Goal: Navigation & Orientation: Find specific page/section

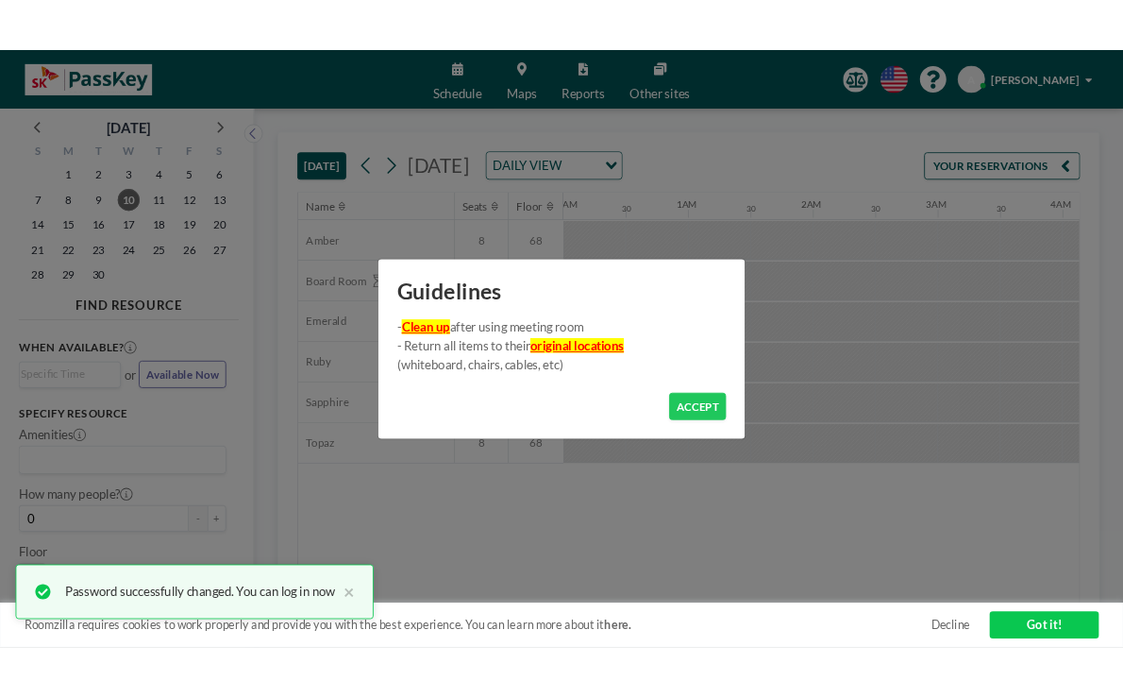
scroll to position [0, 1166]
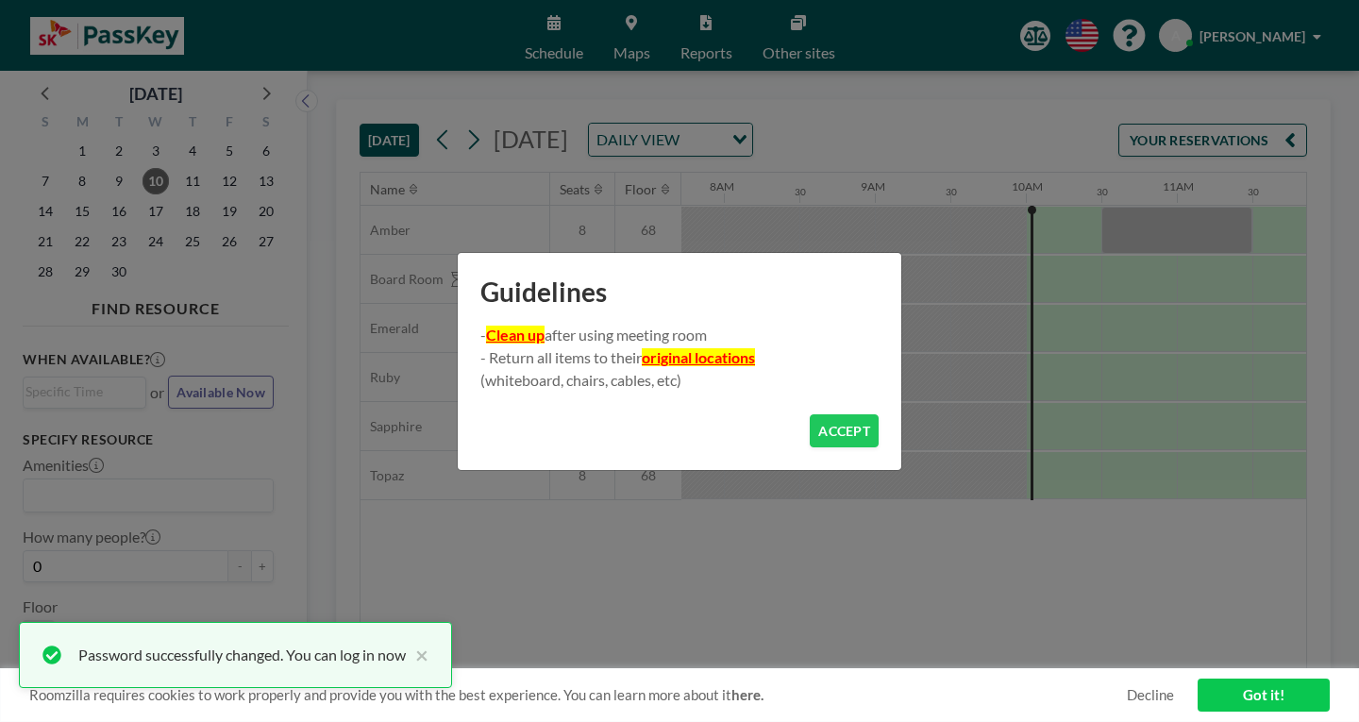
click at [835, 424] on button "ACCEPT" at bounding box center [844, 430] width 69 height 33
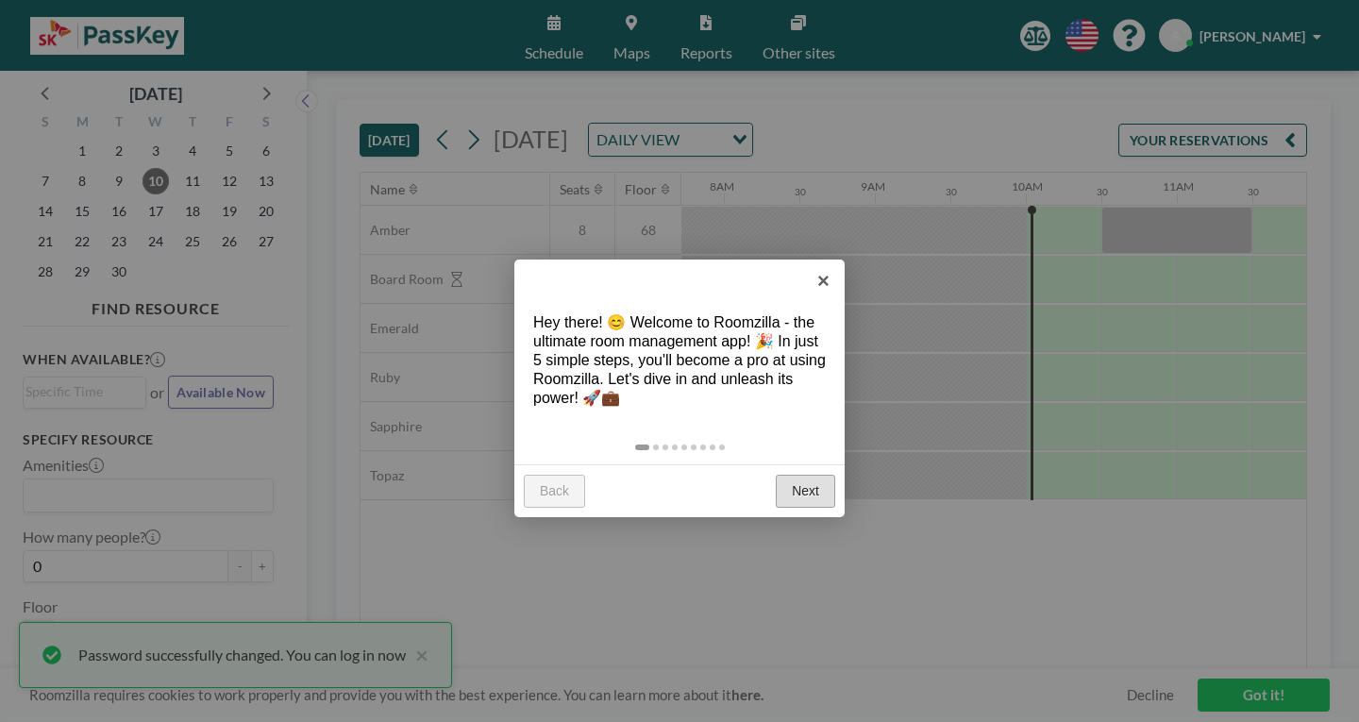
click at [817, 475] on link "Next" at bounding box center [805, 492] width 59 height 34
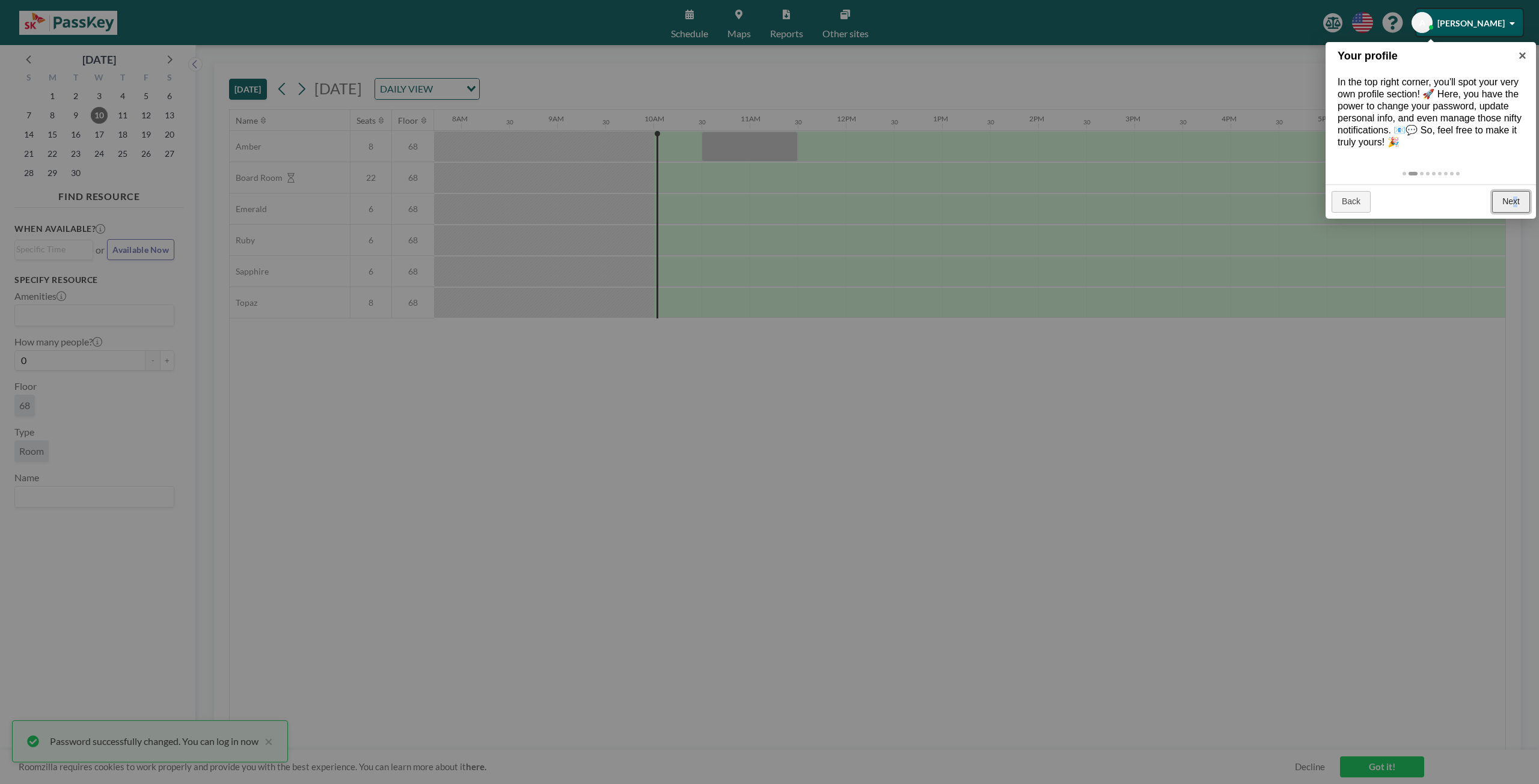
drag, startPoint x: 1515, startPoint y: 202, endPoint x: 1521, endPoint y: 209, distance: 9.2
click at [865, 209] on link "Next" at bounding box center [1510, 202] width 38 height 22
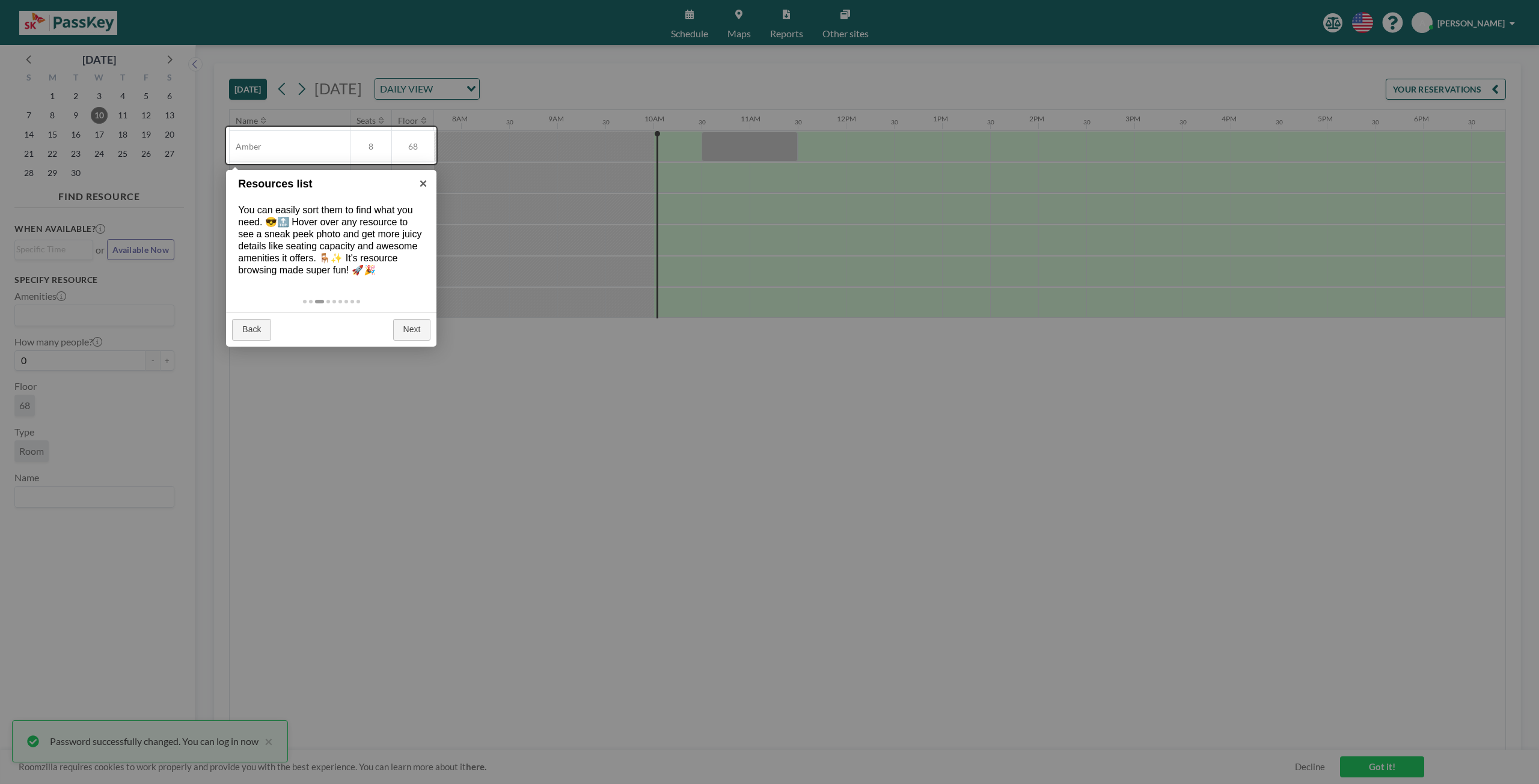
click at [418, 318] on div "Back Next" at bounding box center [331, 330] width 210 height 34
click at [418, 326] on link "Next" at bounding box center [411, 330] width 38 height 22
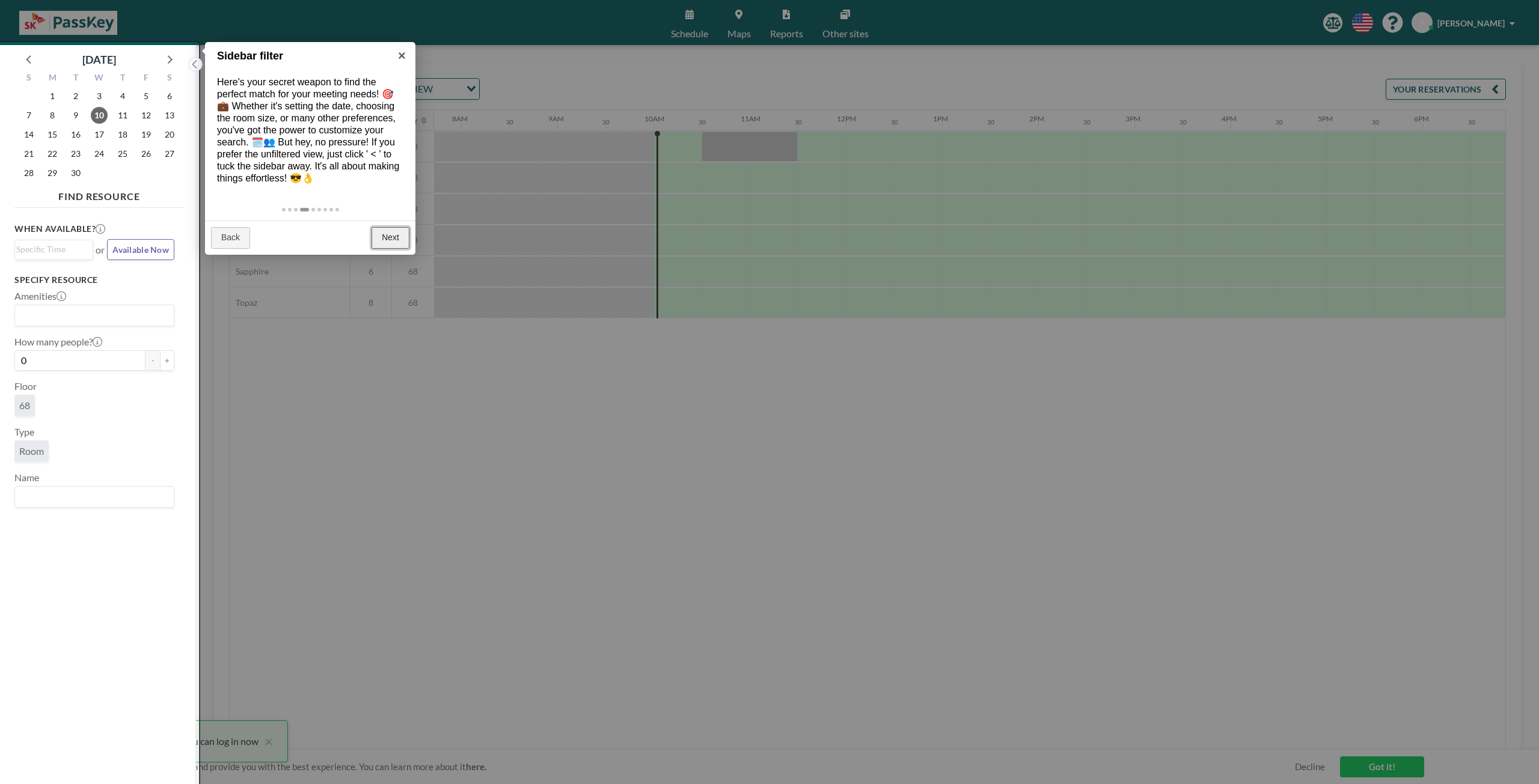
scroll to position [3, 0]
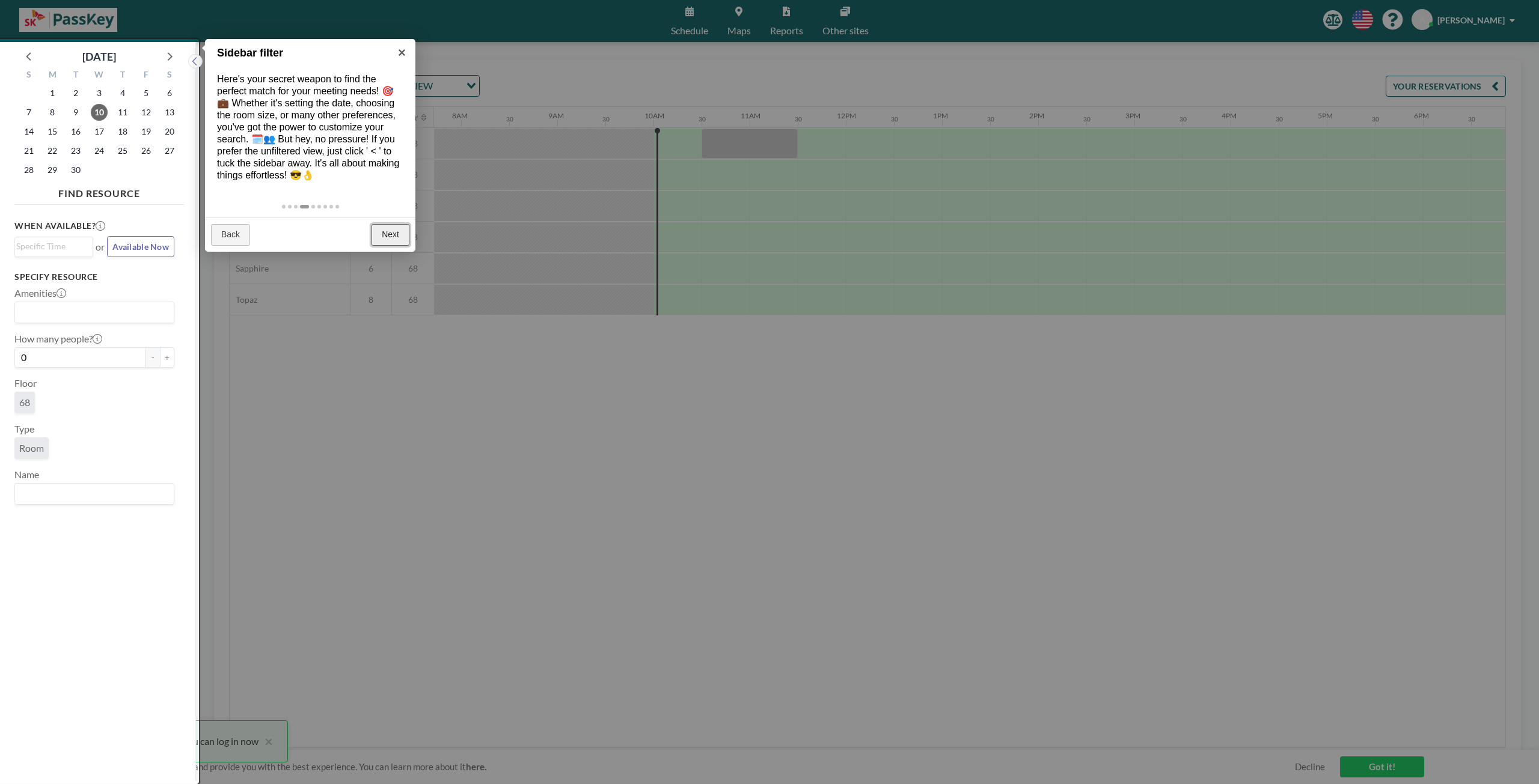
click at [394, 228] on link "Next" at bounding box center [390, 235] width 38 height 22
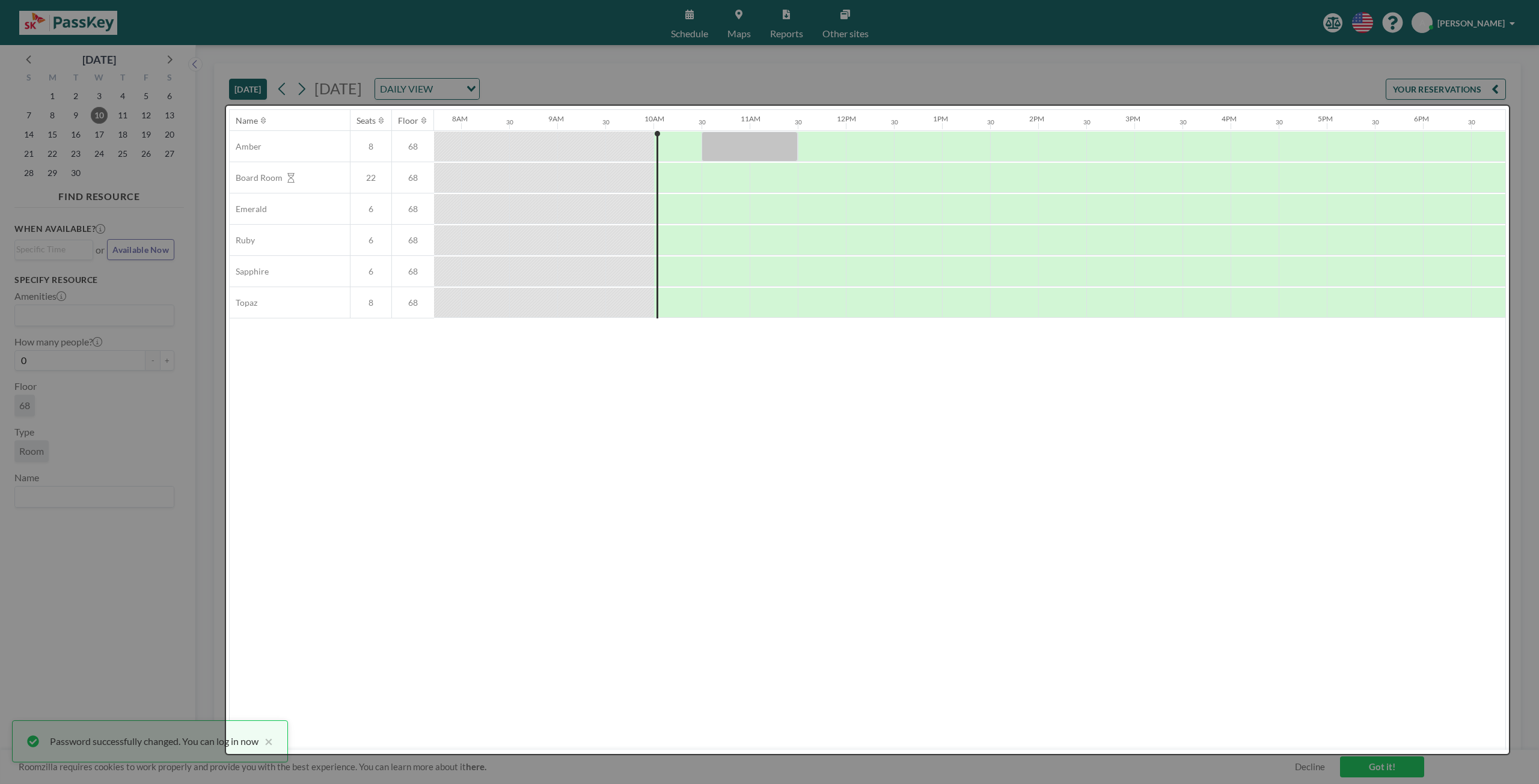
scroll to position [0, 0]
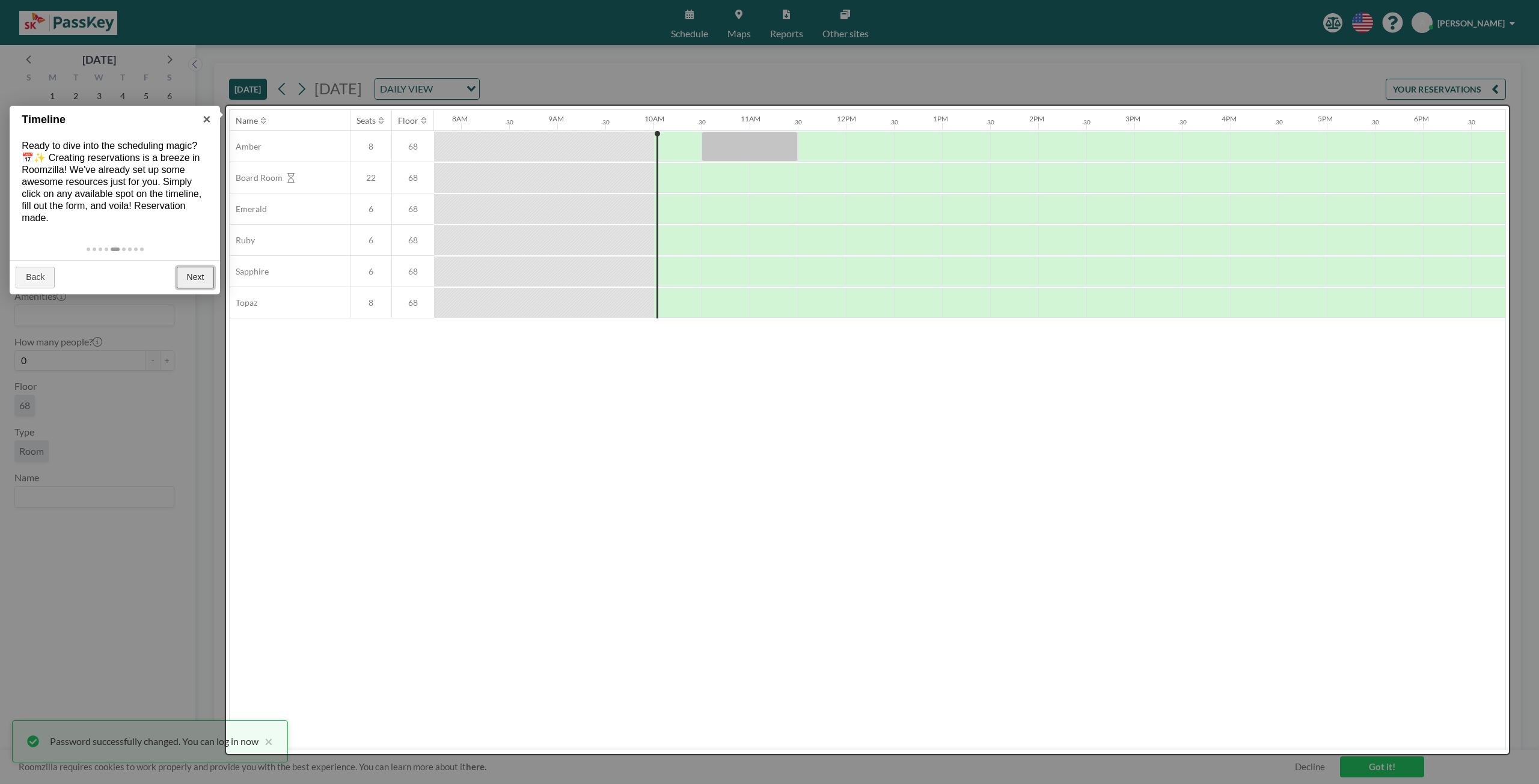
click at [194, 270] on link "Next" at bounding box center [195, 277] width 38 height 22
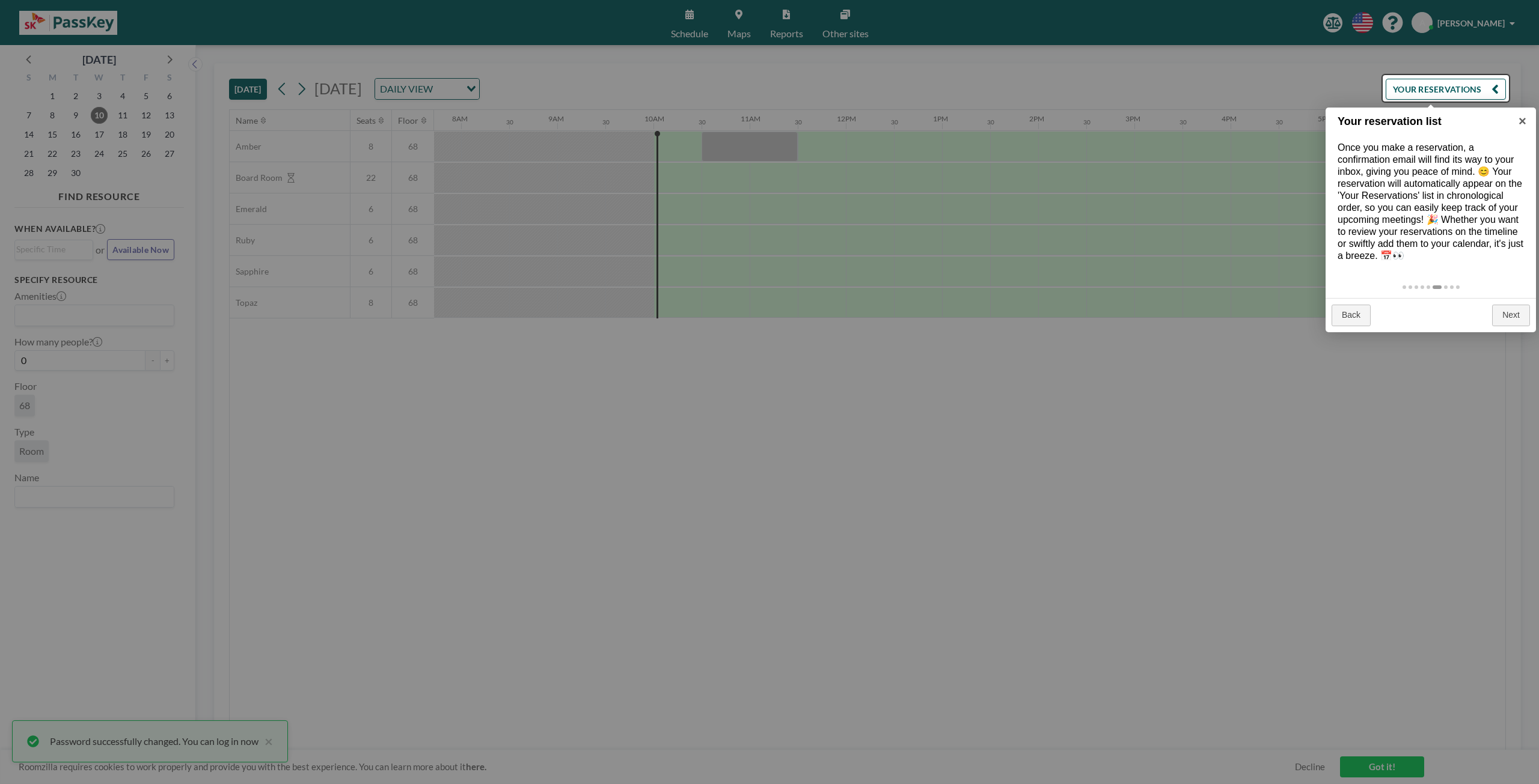
click at [827, 410] on div at bounding box center [769, 392] width 1539 height 784
click at [865, 314] on link "Next" at bounding box center [1510, 316] width 38 height 22
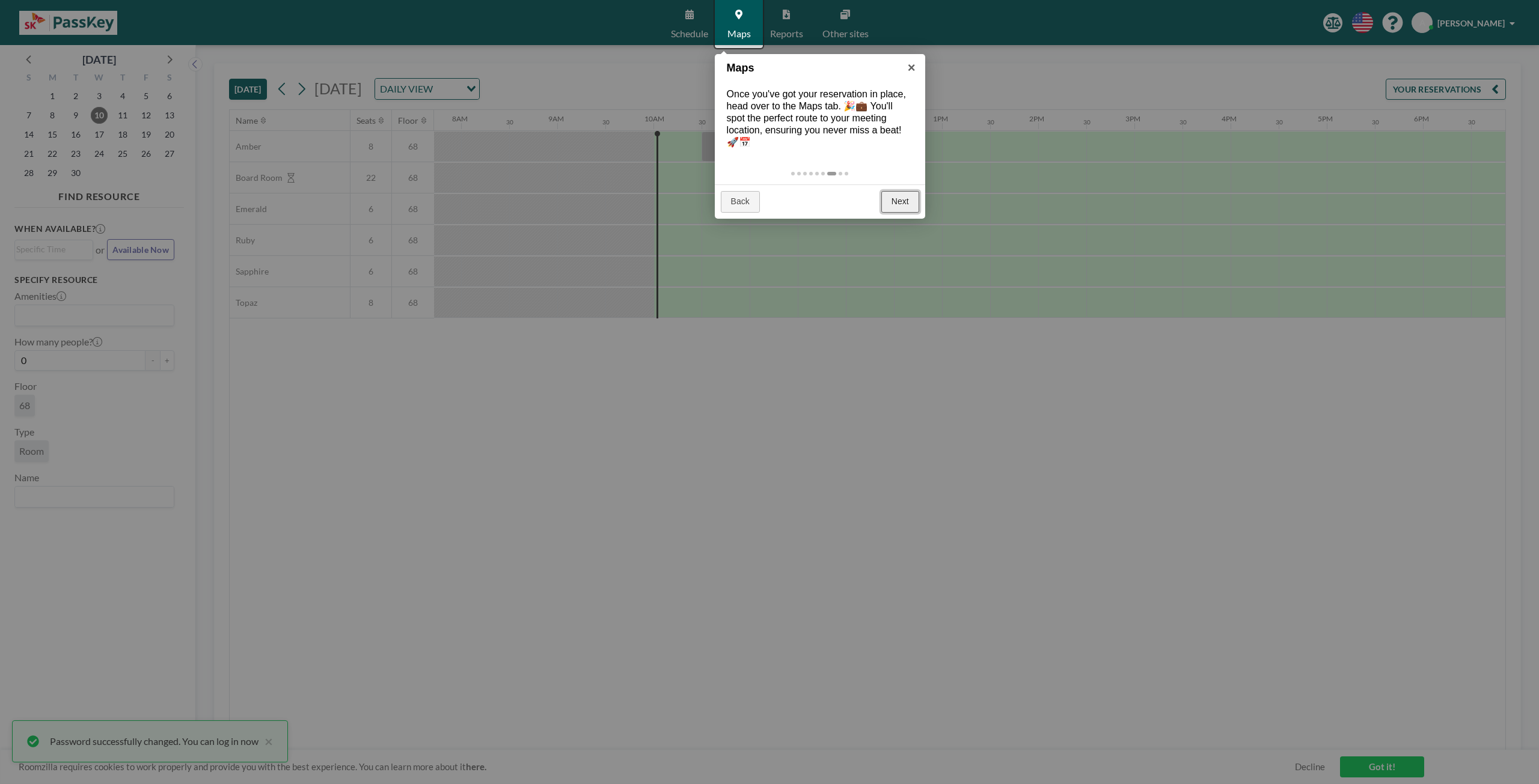
click at [865, 199] on link "Next" at bounding box center [900, 202] width 38 height 22
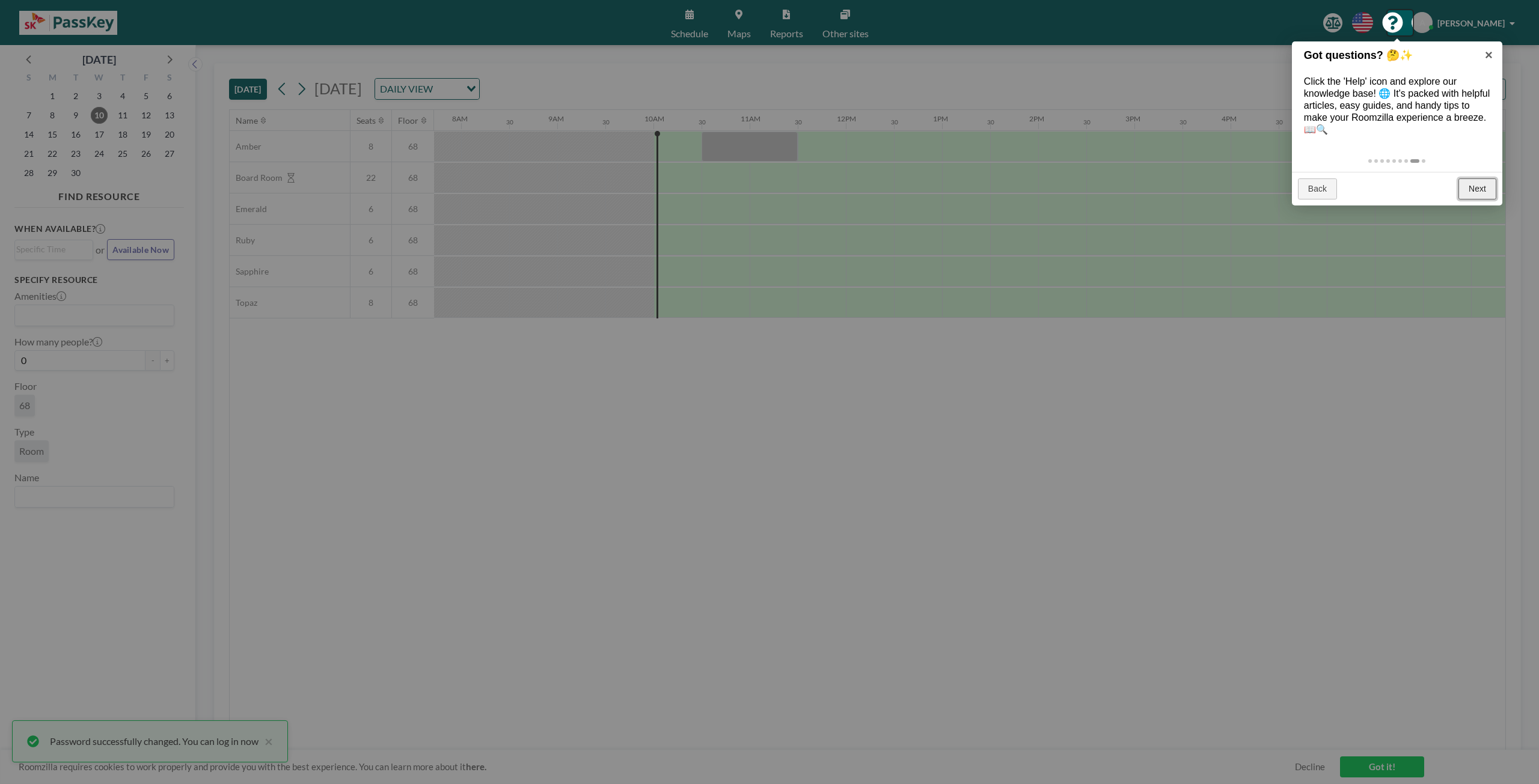
click at [865, 181] on link "Next" at bounding box center [1477, 189] width 38 height 22
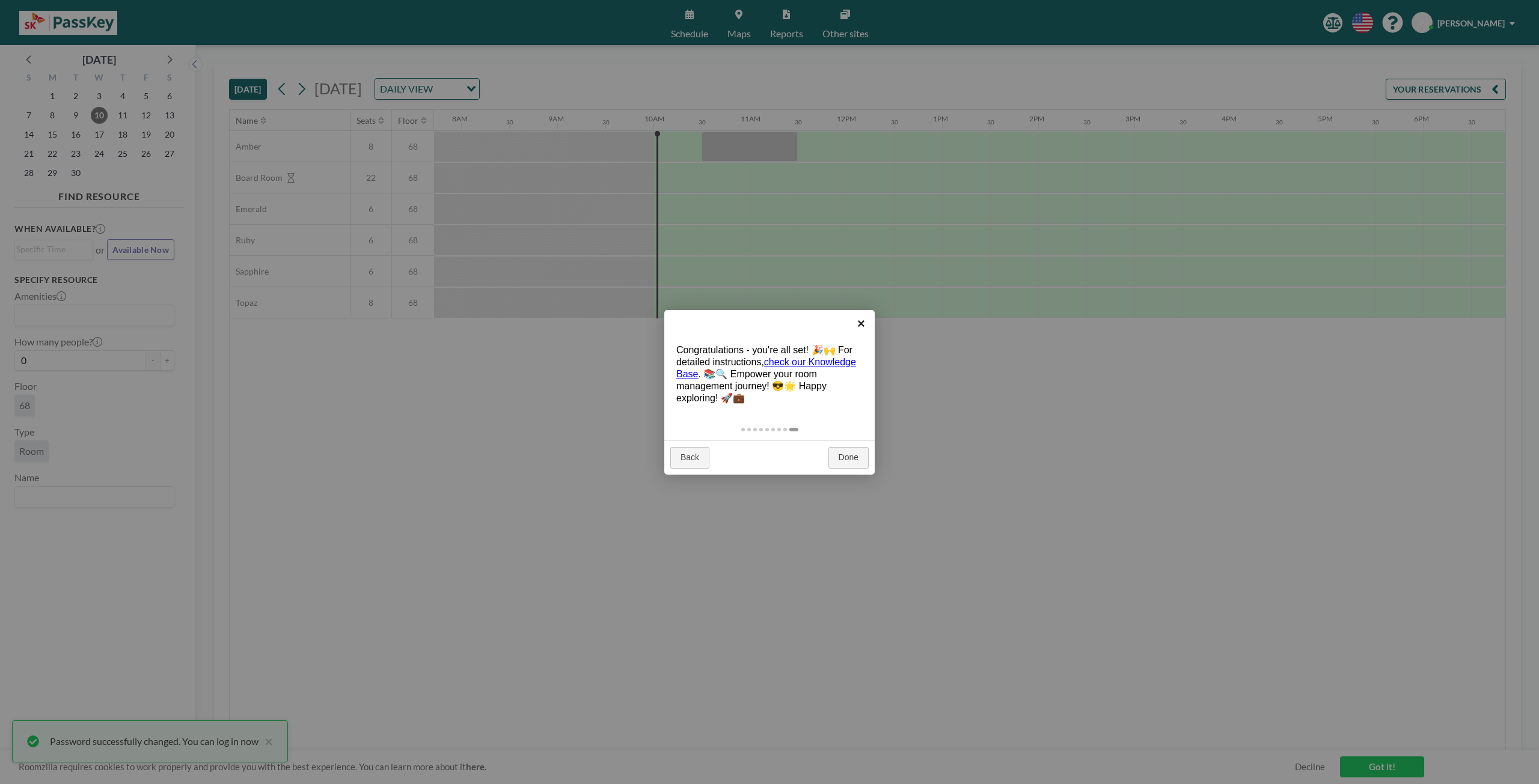
click at [862, 318] on link "×" at bounding box center [861, 323] width 27 height 27
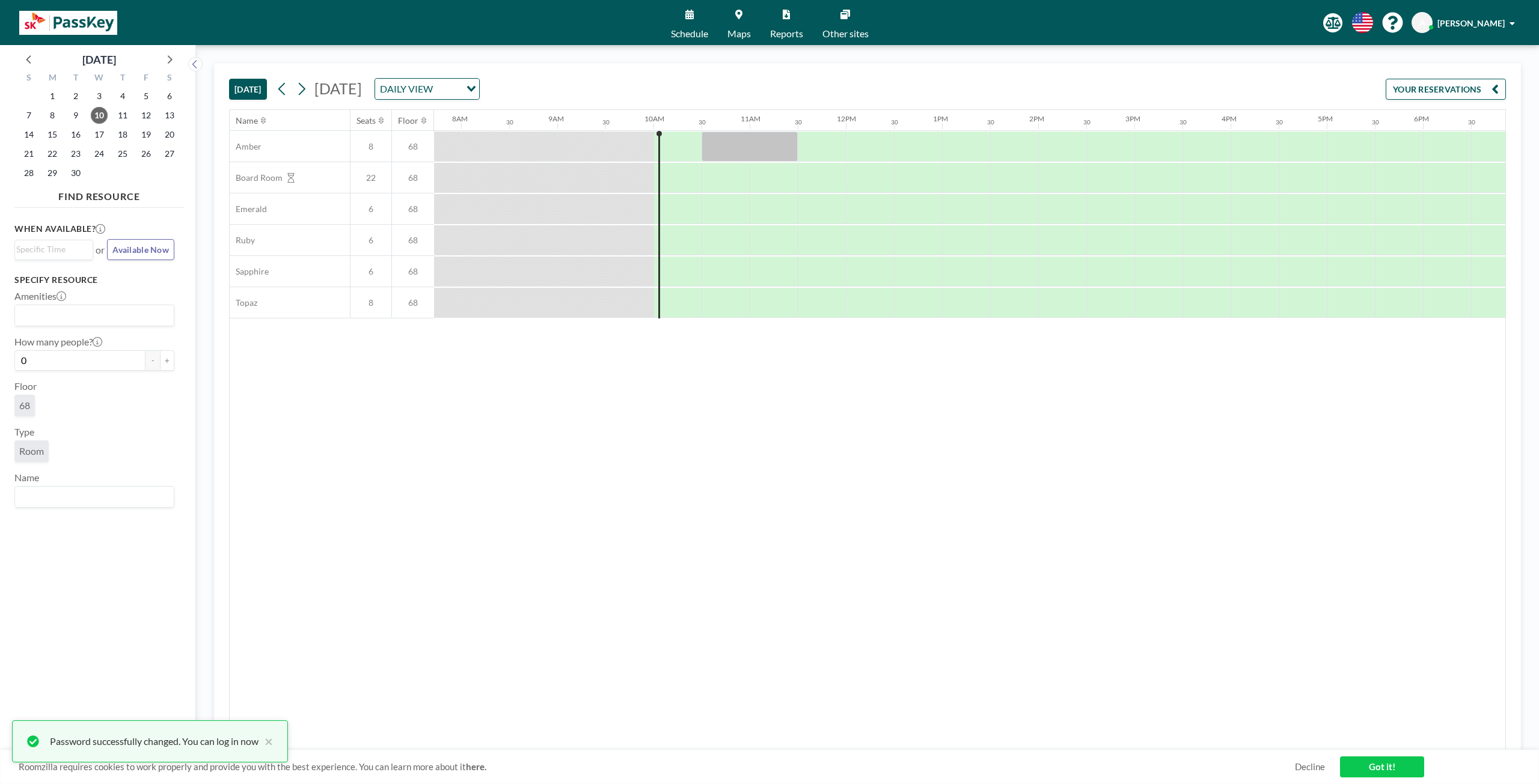
click at [702, 31] on span "Schedule" at bounding box center [690, 33] width 38 height 10
click at [682, 21] on link "Schedule" at bounding box center [689, 22] width 57 height 45
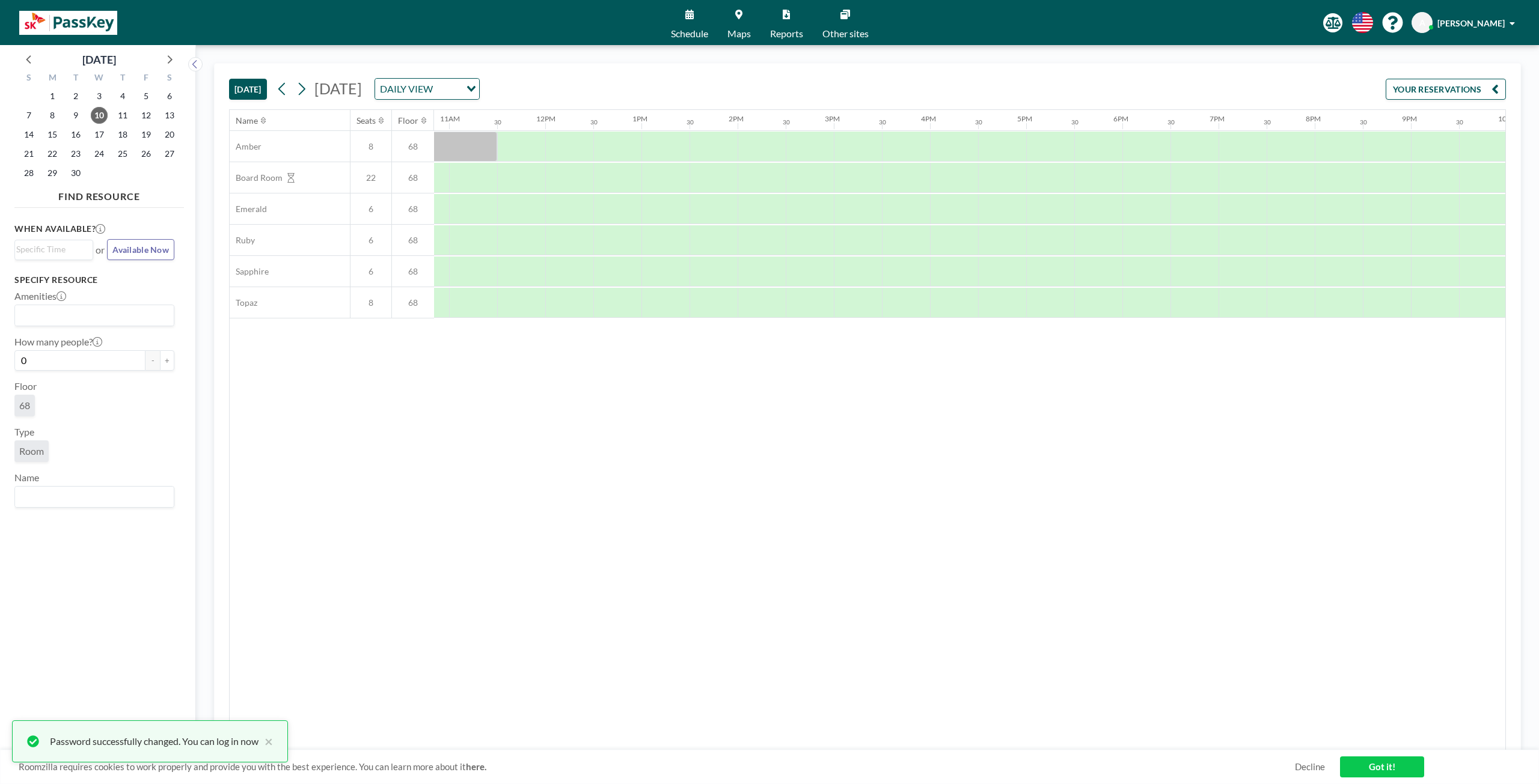
scroll to position [0, 1223]
click at [298, 97] on icon at bounding box center [301, 89] width 11 height 18
